Goal: Information Seeking & Learning: Learn about a topic

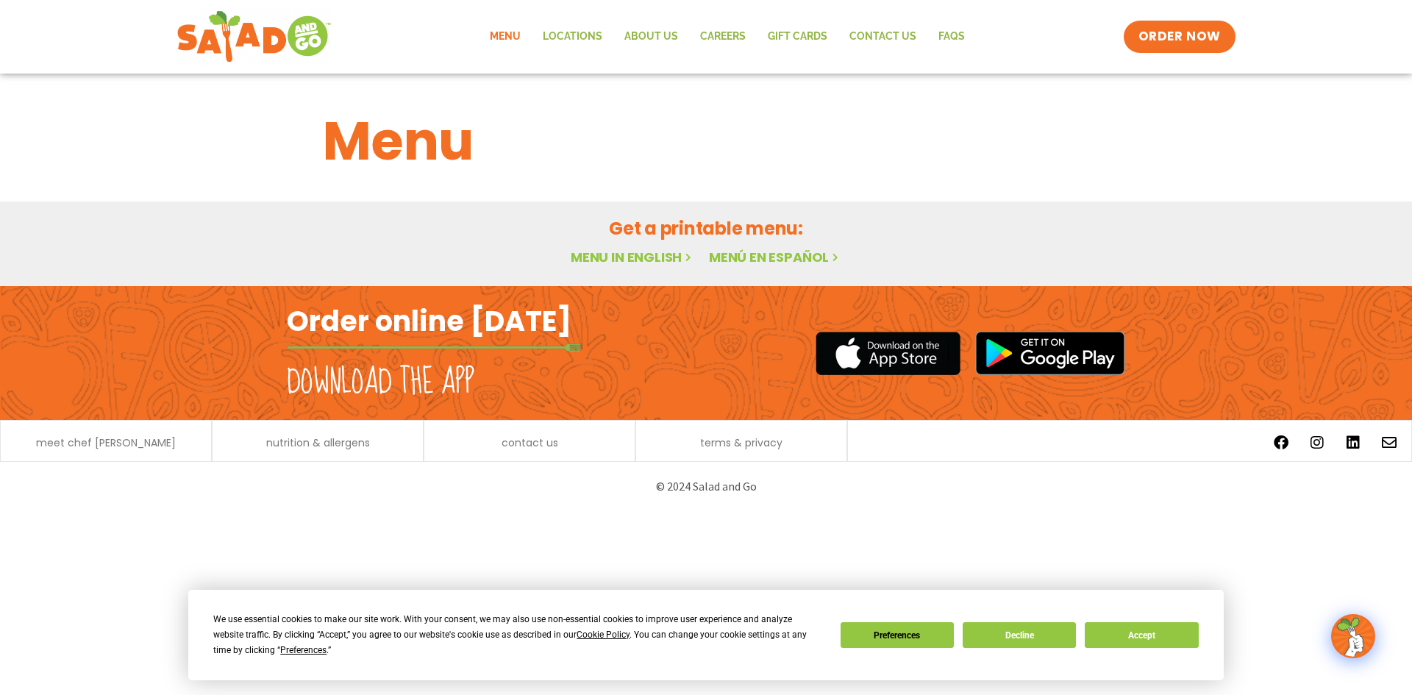
click at [511, 38] on link "Menu" at bounding box center [505, 37] width 53 height 34
click at [620, 260] on link "Menu in English" at bounding box center [633, 257] width 124 height 18
click at [1186, 638] on button "Accept" at bounding box center [1141, 635] width 113 height 26
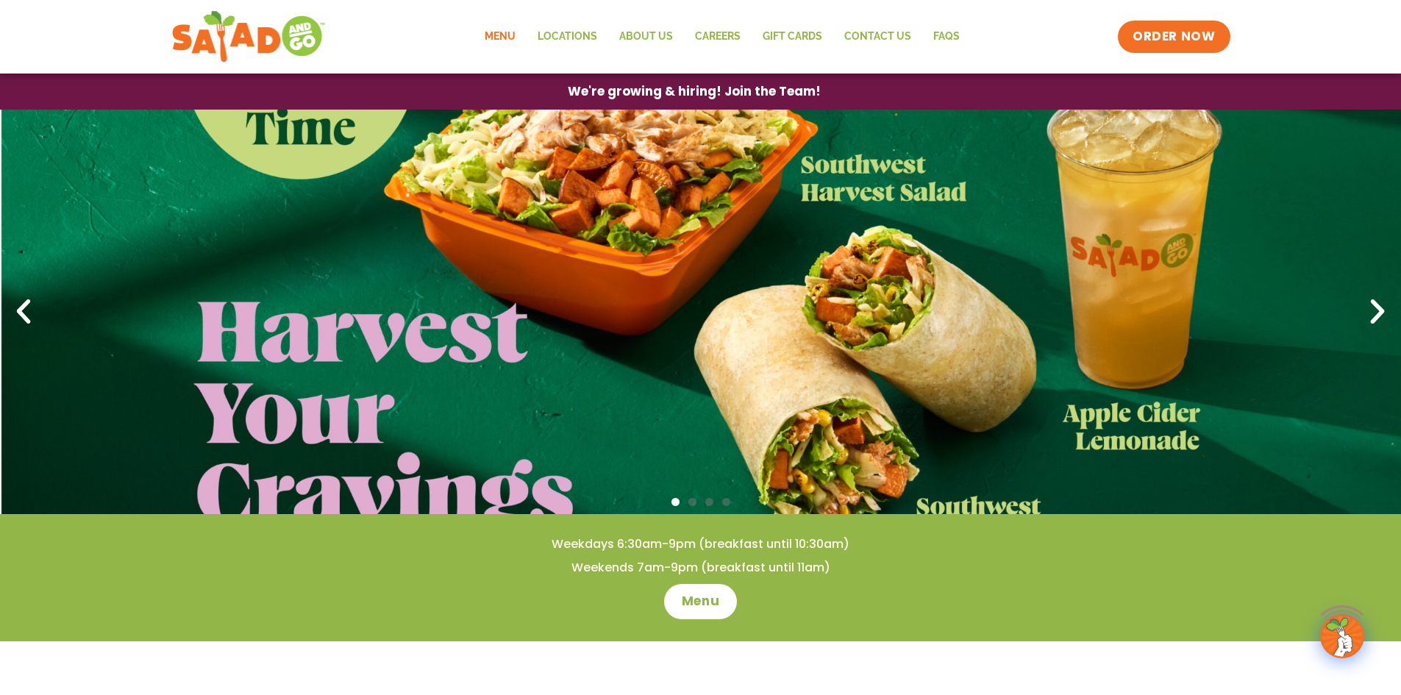
click at [500, 38] on link "Menu" at bounding box center [500, 37] width 53 height 34
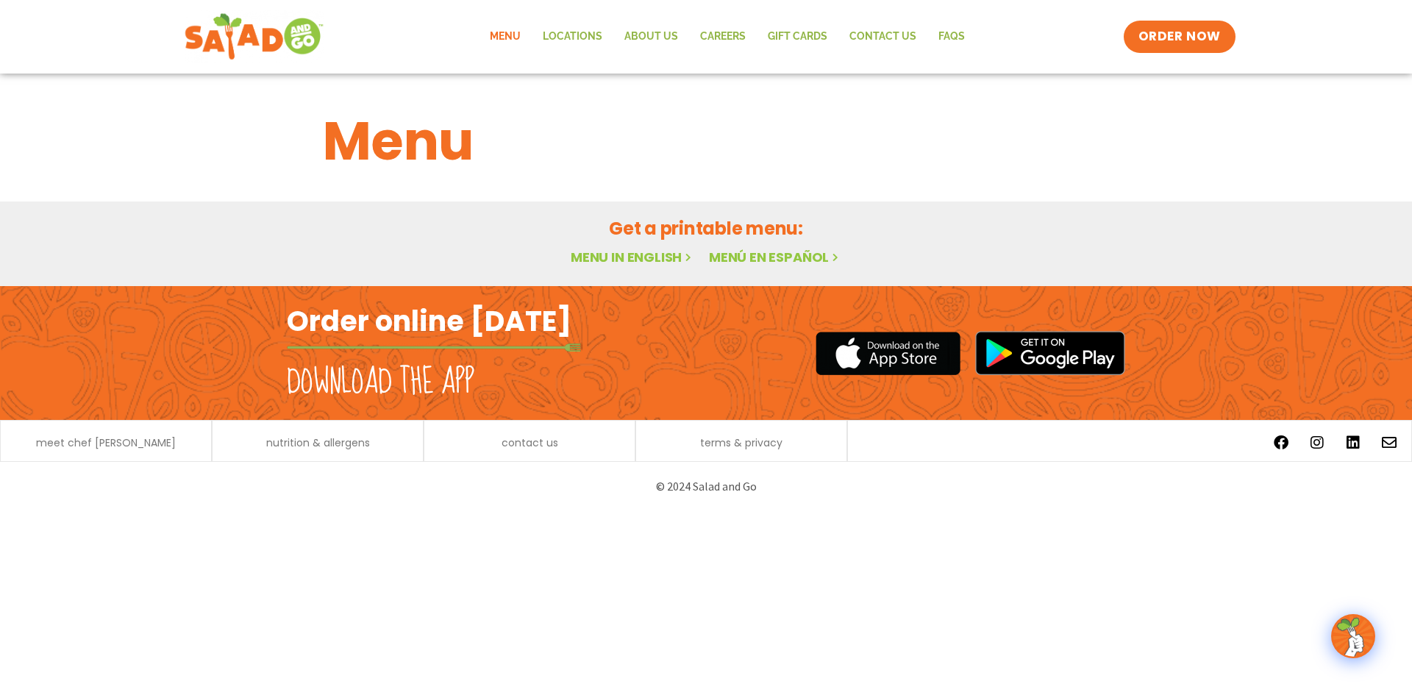
click at [264, 38] on img at bounding box center [254, 36] width 139 height 53
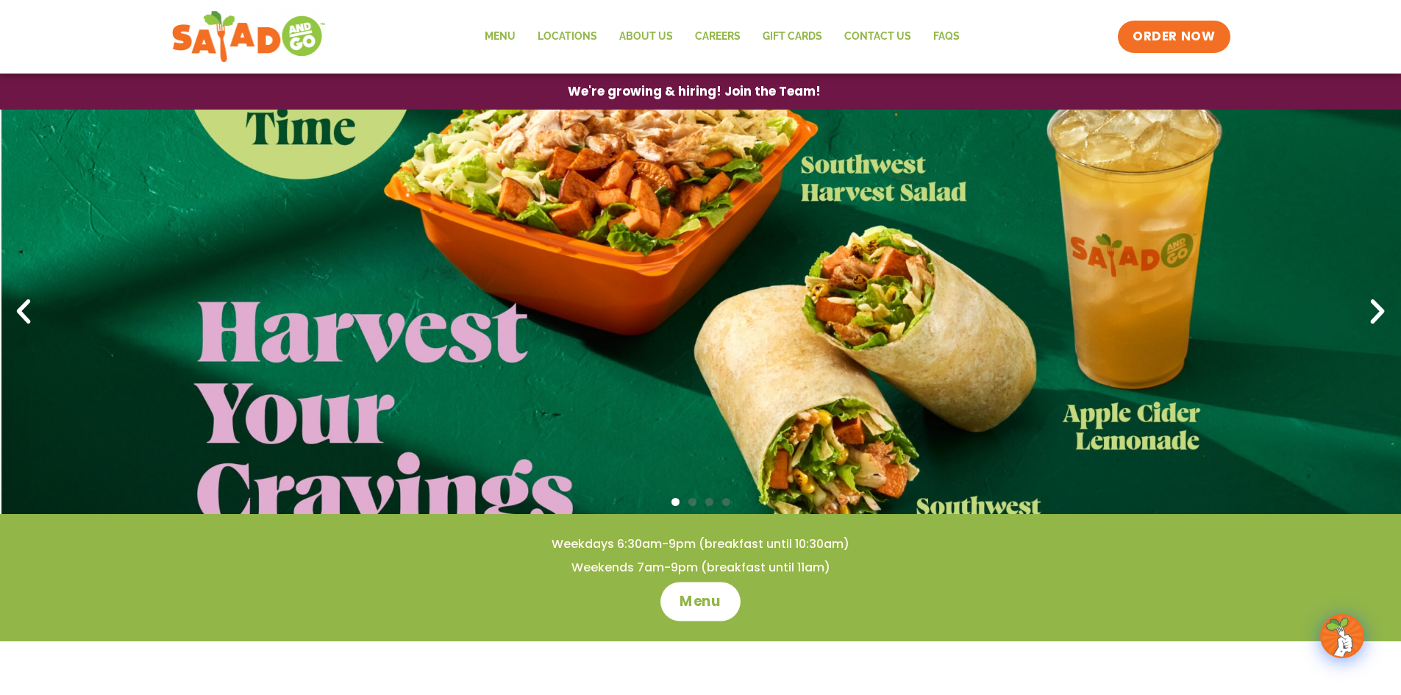
click at [697, 603] on span "Menu" at bounding box center [701, 601] width 42 height 19
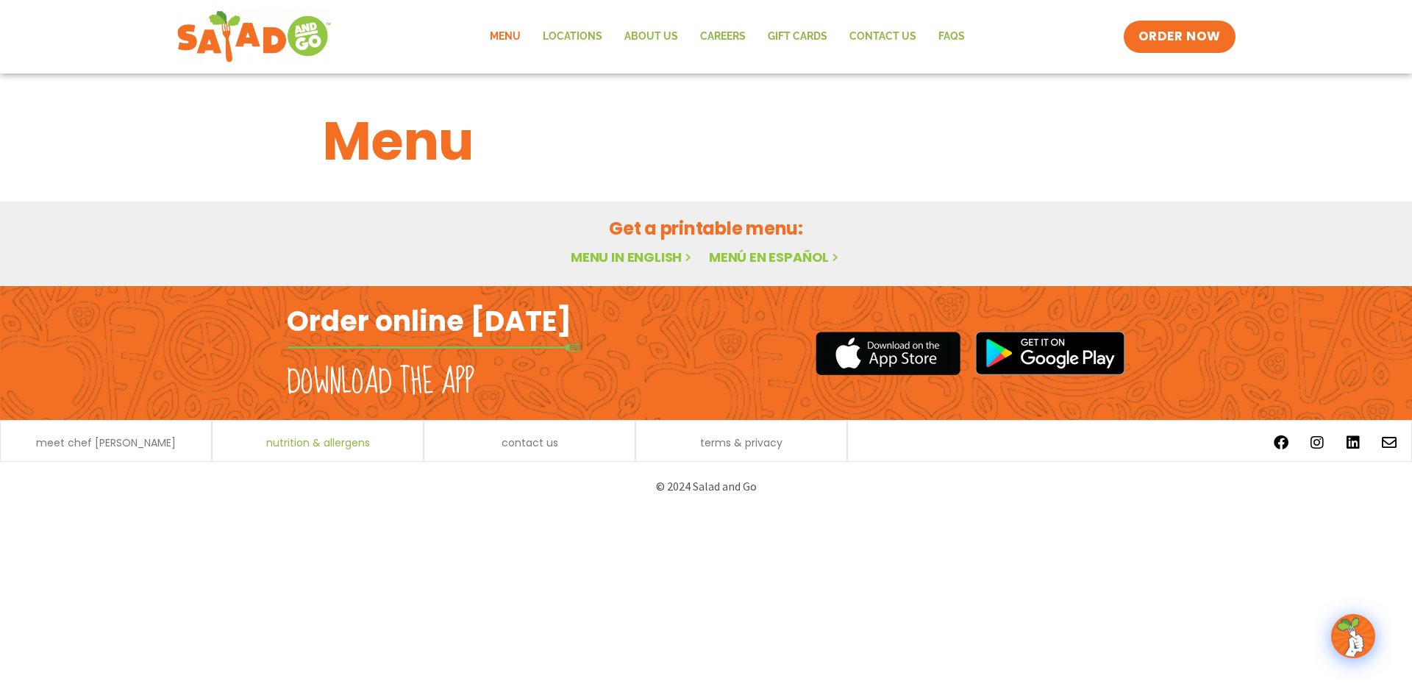
click at [326, 444] on span "nutrition & allergens" at bounding box center [318, 443] width 104 height 10
click at [431, 150] on h1 "Menu" at bounding box center [706, 141] width 767 height 79
click at [505, 32] on link "Menu" at bounding box center [505, 37] width 53 height 34
click at [594, 258] on link "Menu in English" at bounding box center [633, 257] width 124 height 18
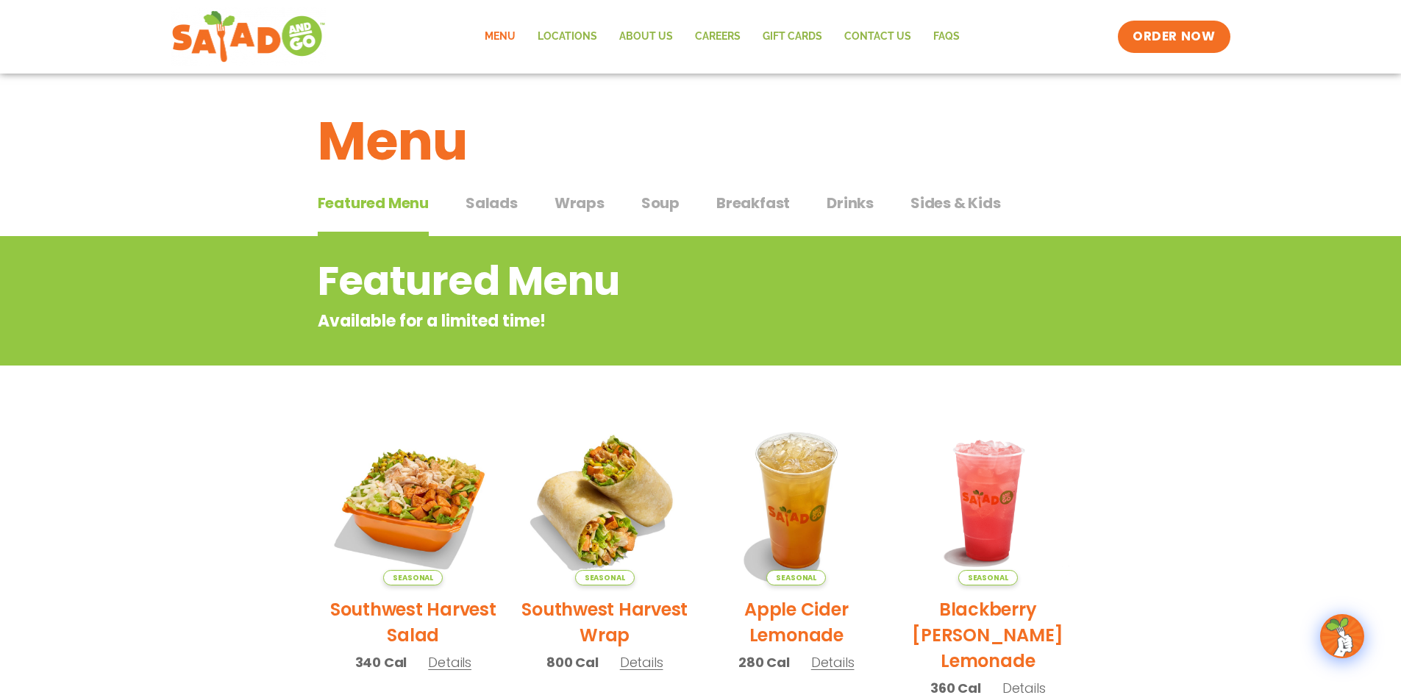
click at [487, 208] on span "Salads" at bounding box center [492, 203] width 52 height 22
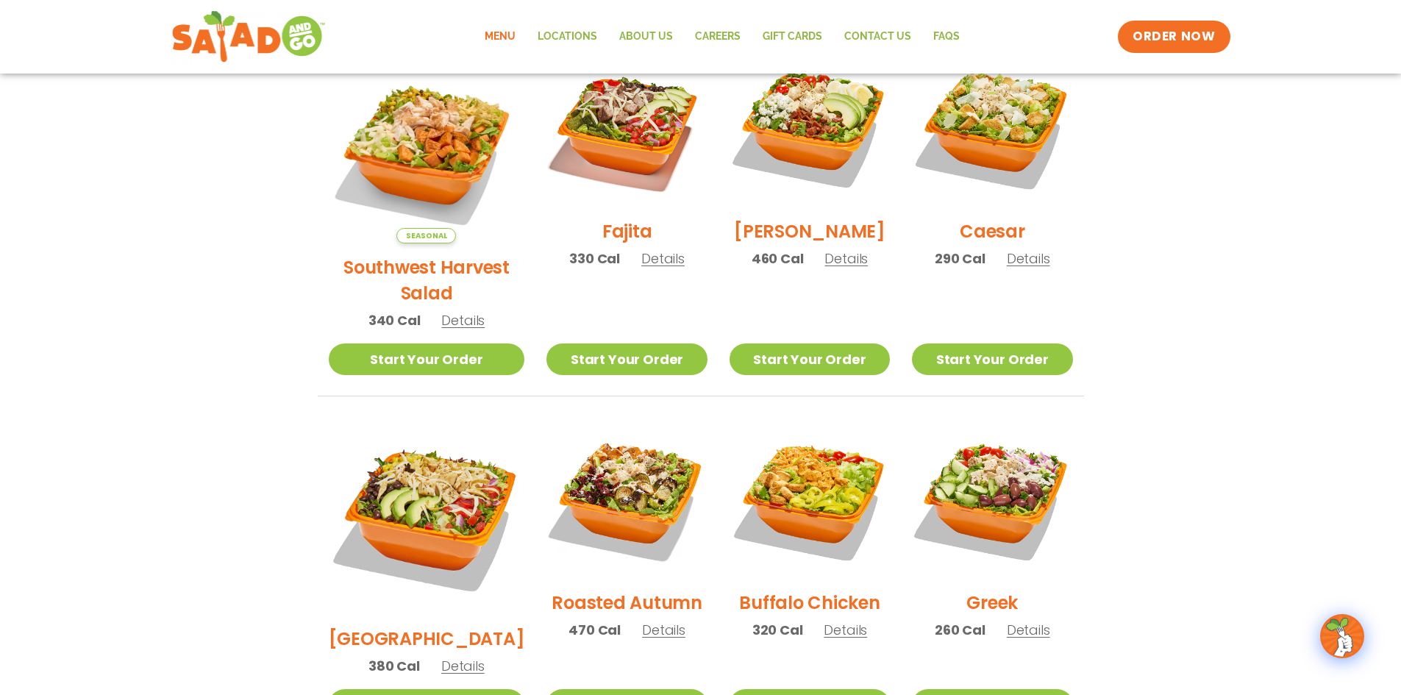
scroll to position [368, 0]
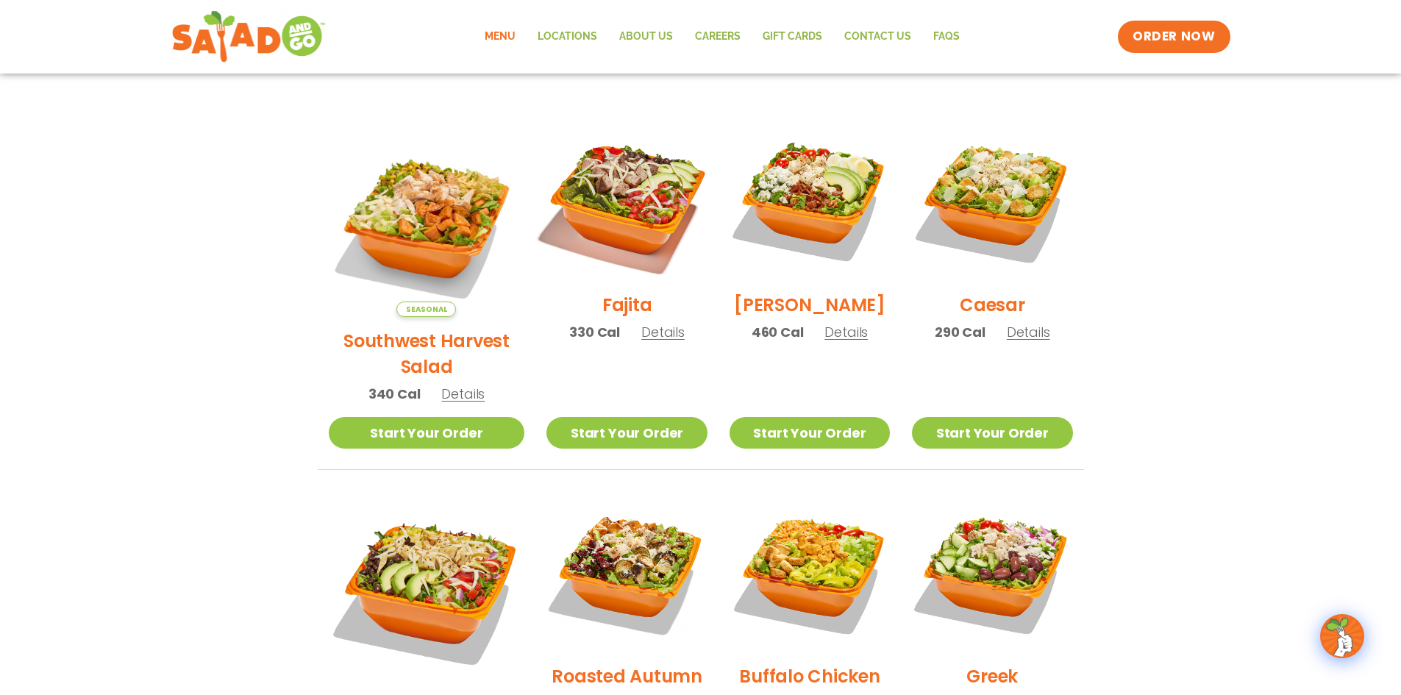
click at [619, 219] on img at bounding box center [627, 201] width 188 height 188
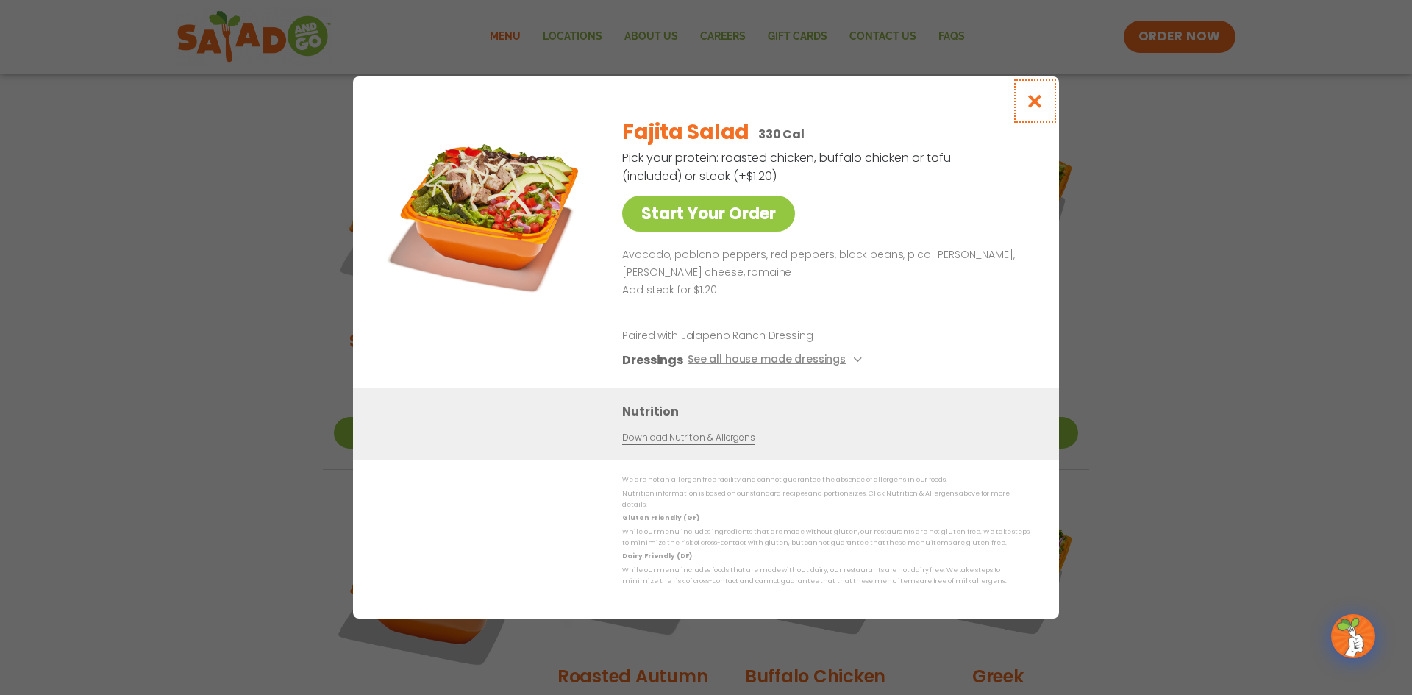
click at [1034, 108] on icon "Close modal" at bounding box center [1035, 100] width 18 height 15
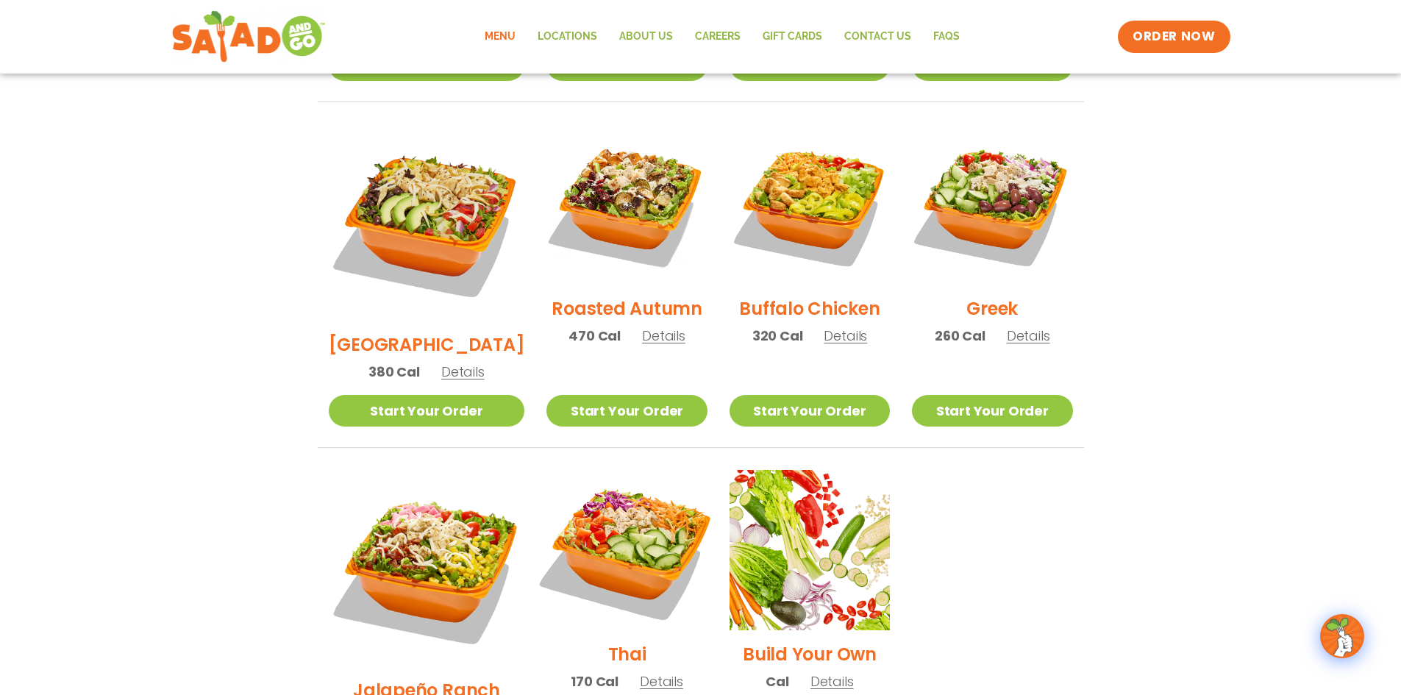
scroll to position [809, 0]
